Goal: Task Accomplishment & Management: Use online tool/utility

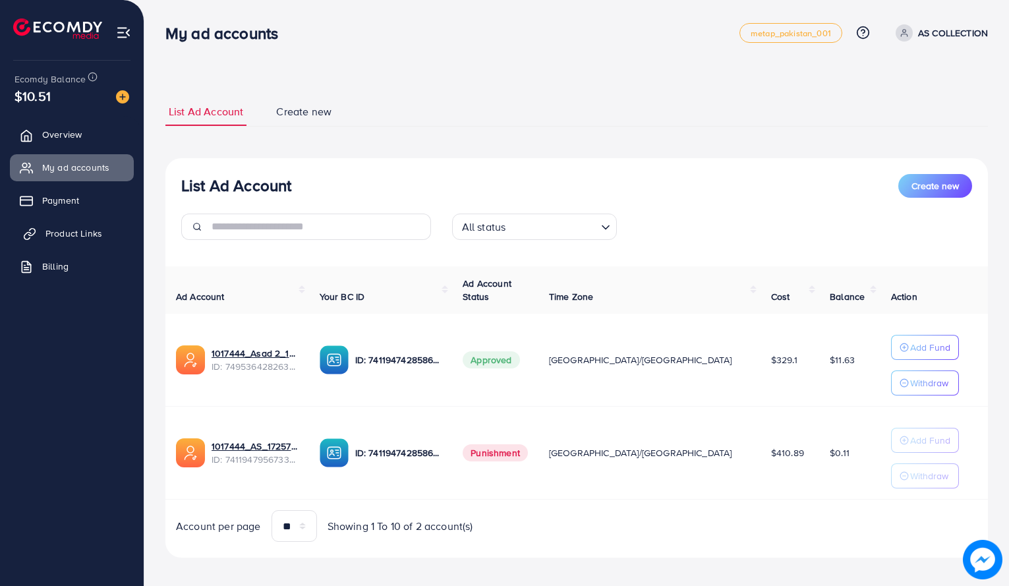
drag, startPoint x: 0, startPoint y: 0, endPoint x: 86, endPoint y: 233, distance: 248.1
click at [86, 233] on span "Product Links" at bounding box center [73, 233] width 57 height 13
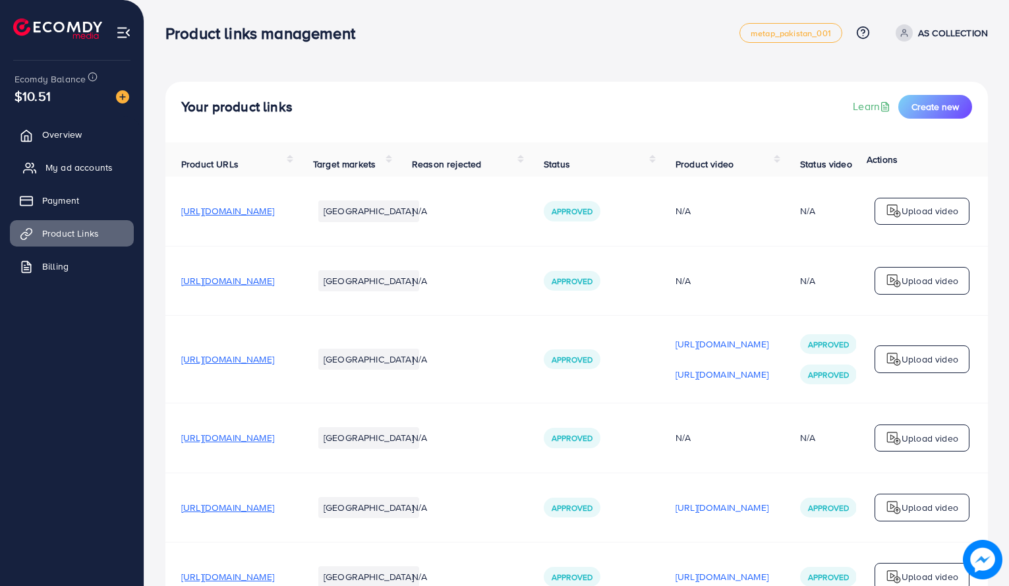
click at [68, 165] on span "My ad accounts" at bounding box center [78, 167] width 67 height 13
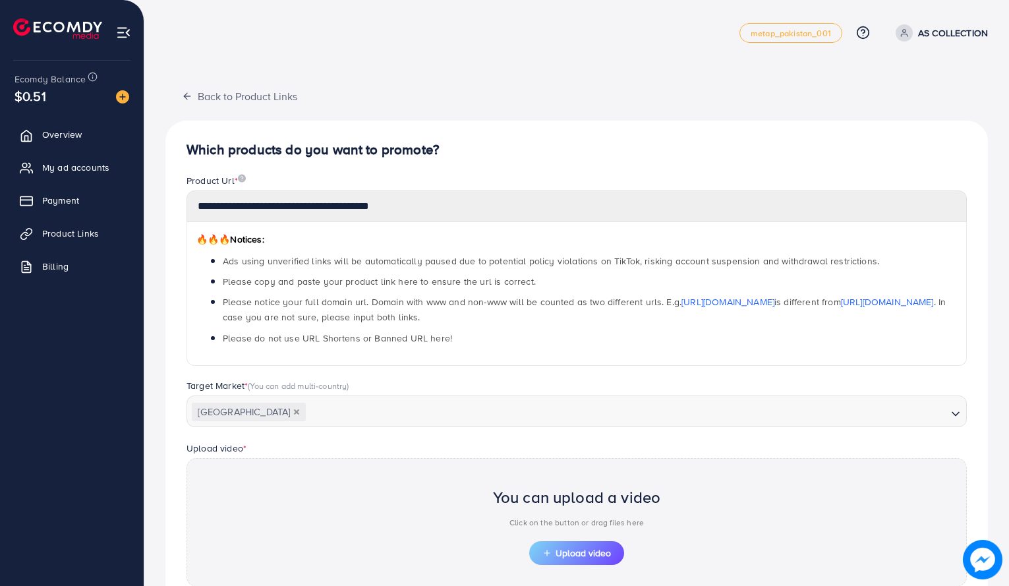
scroll to position [407, 0]
